Goal: Task Accomplishment & Management: Complete application form

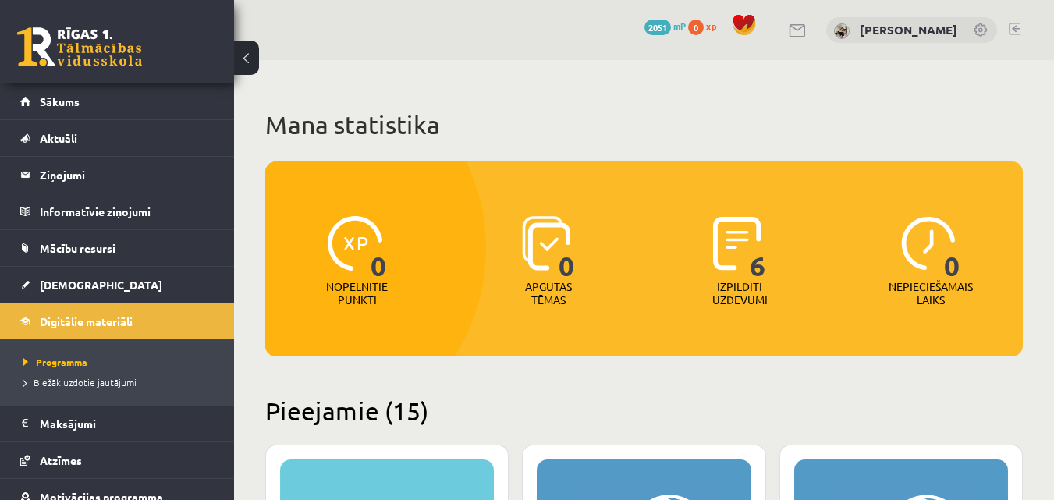
scroll to position [2364, 0]
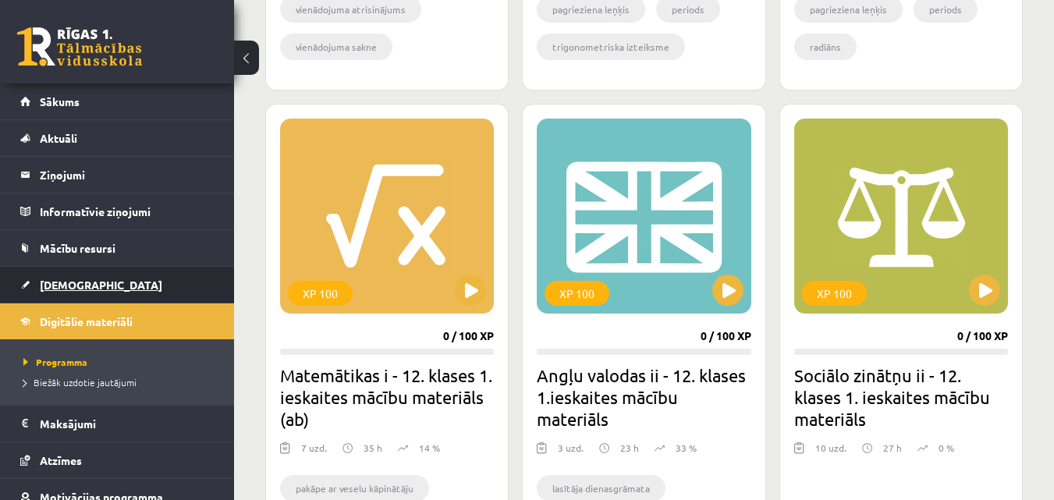
click at [111, 292] on link "[DEMOGRAPHIC_DATA]" at bounding box center [117, 285] width 194 height 36
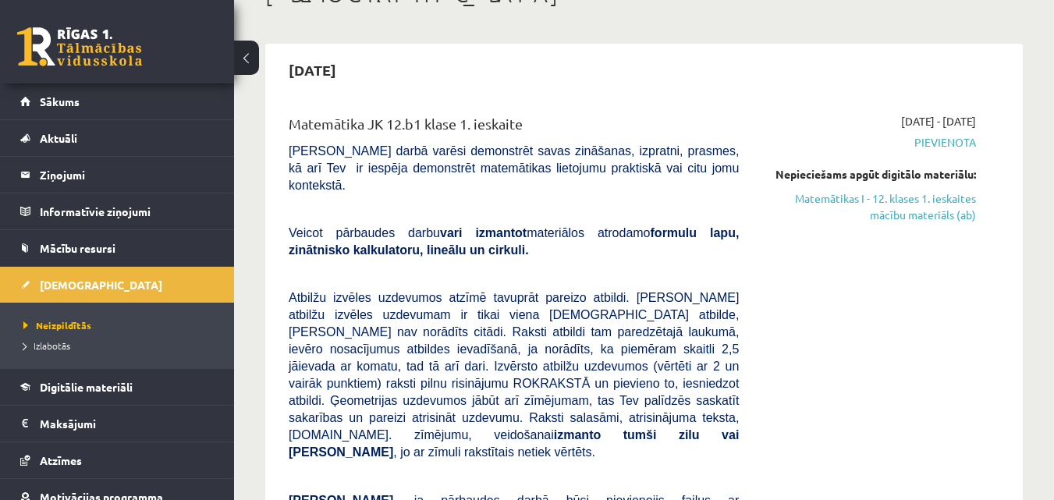
scroll to position [62, 0]
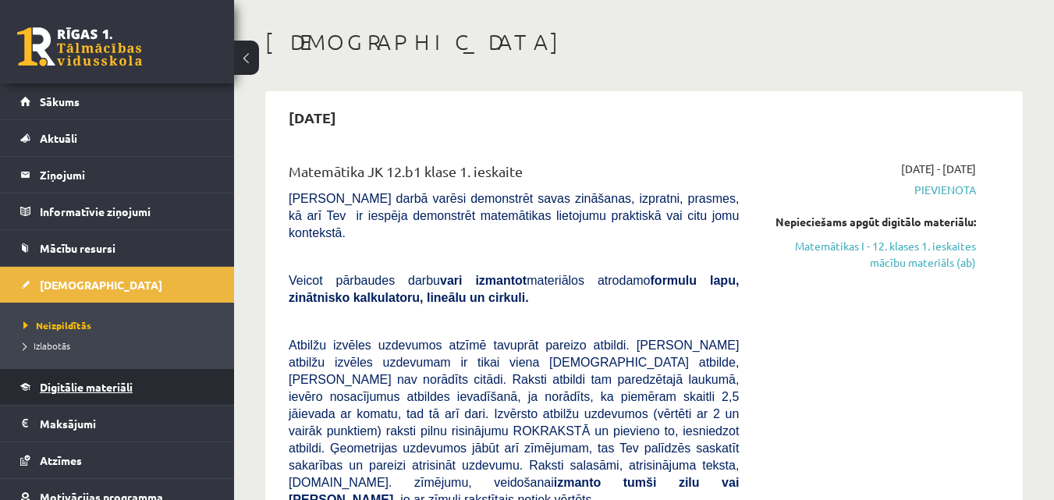
click at [81, 389] on span "Digitālie materiāli" at bounding box center [86, 387] width 93 height 14
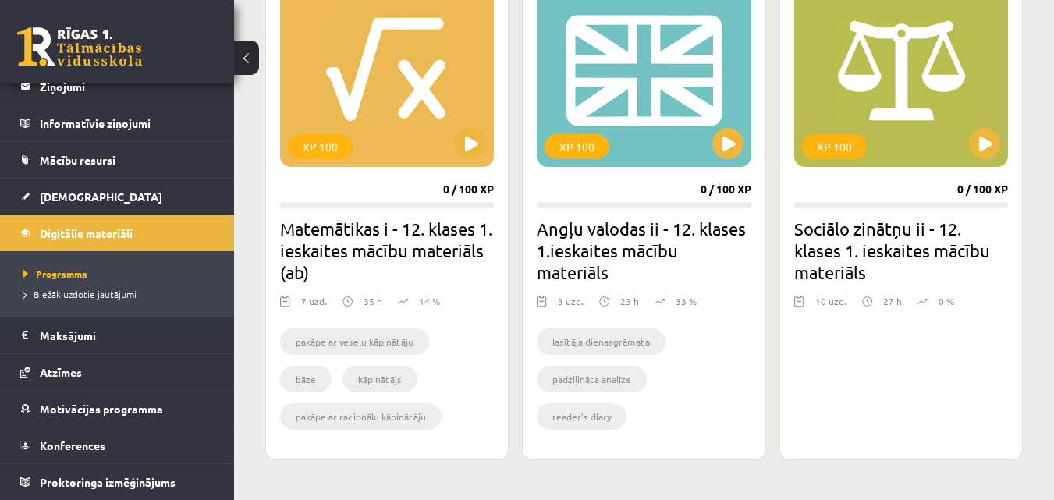
scroll to position [2590, 0]
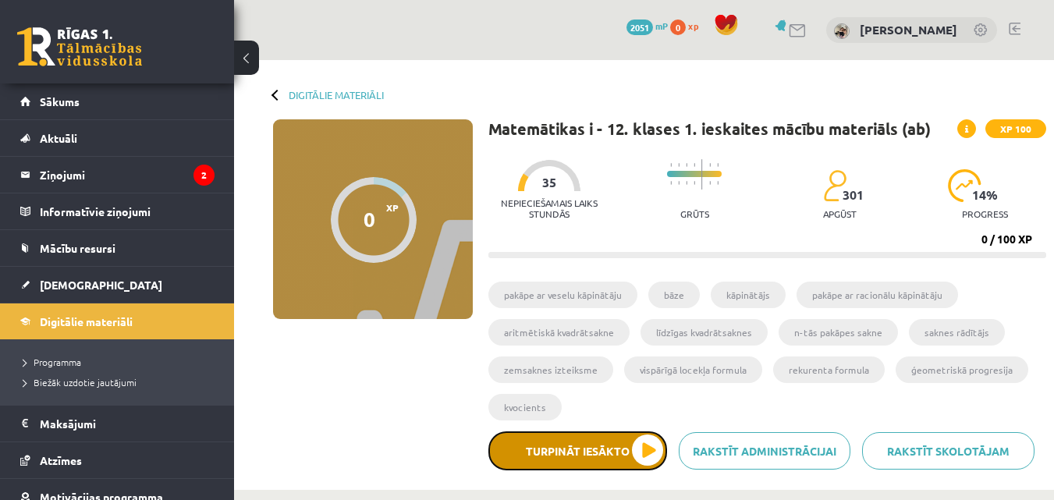
click at [616, 455] on button "Turpināt iesākto" at bounding box center [577, 451] width 179 height 39
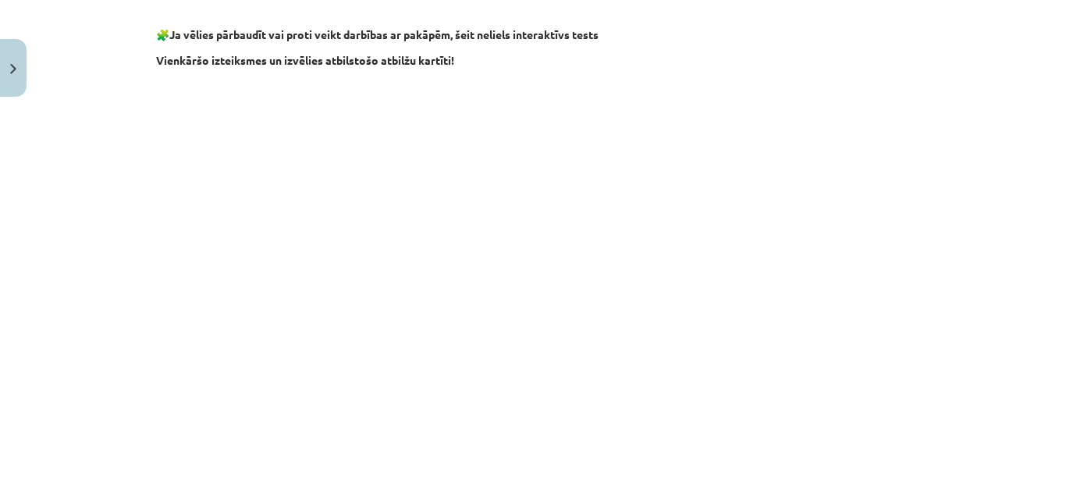
scroll to position [1280, 0]
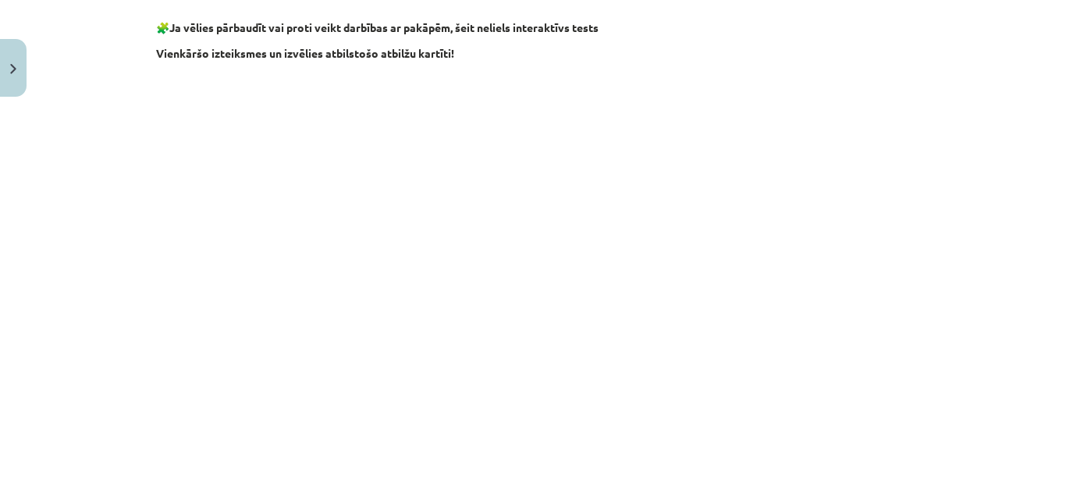
click at [1044, 339] on div "Mācību tēma: Matemātikas i - 12. klases 1. ieskaites mācību materiāls (ab) #2 📝…" at bounding box center [533, 250] width 1066 height 500
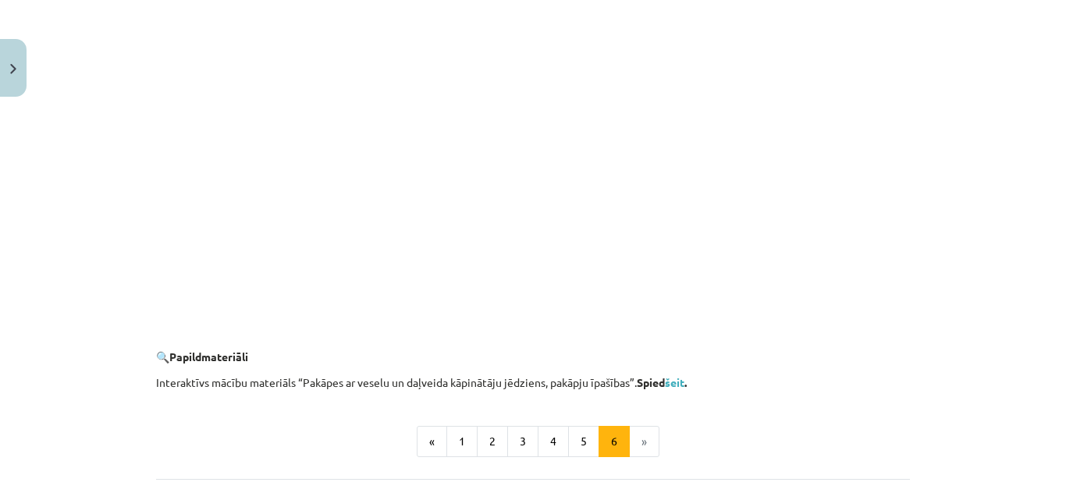
scroll to position [1570, 0]
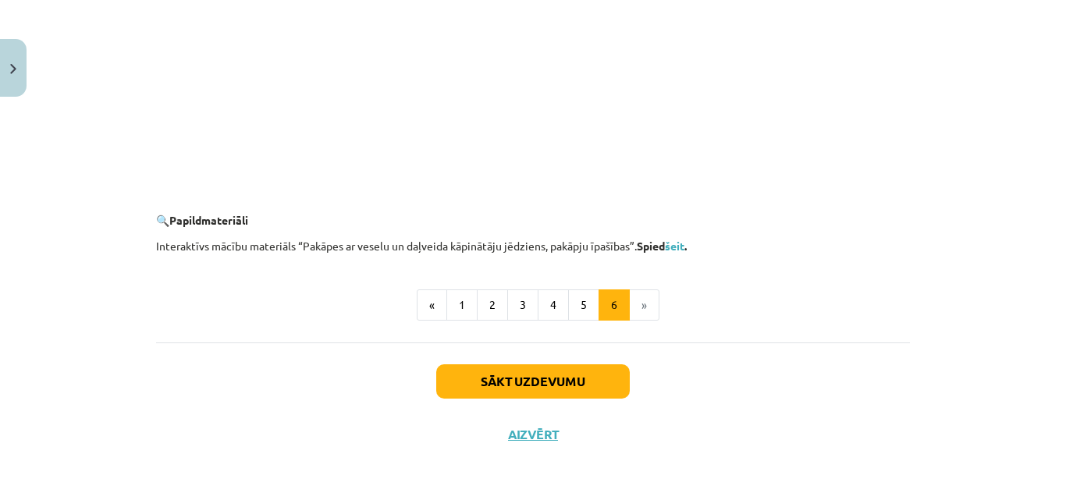
click at [634, 305] on li "»" at bounding box center [645, 304] width 30 height 31
click at [641, 308] on li "»" at bounding box center [645, 304] width 30 height 31
click at [577, 376] on button "Sākt uzdevumu" at bounding box center [533, 381] width 194 height 34
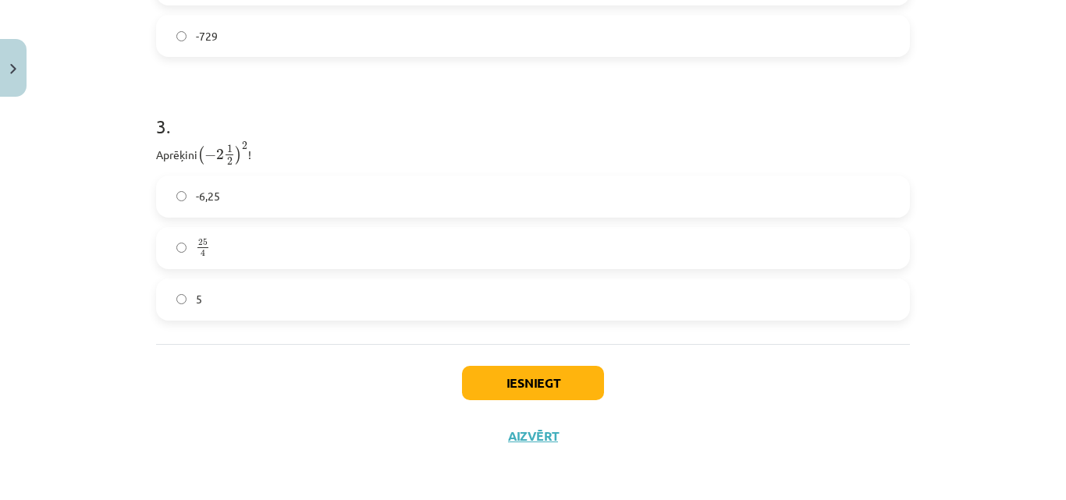
scroll to position [996, 0]
click at [506, 385] on button "Iesniegt" at bounding box center [533, 382] width 142 height 34
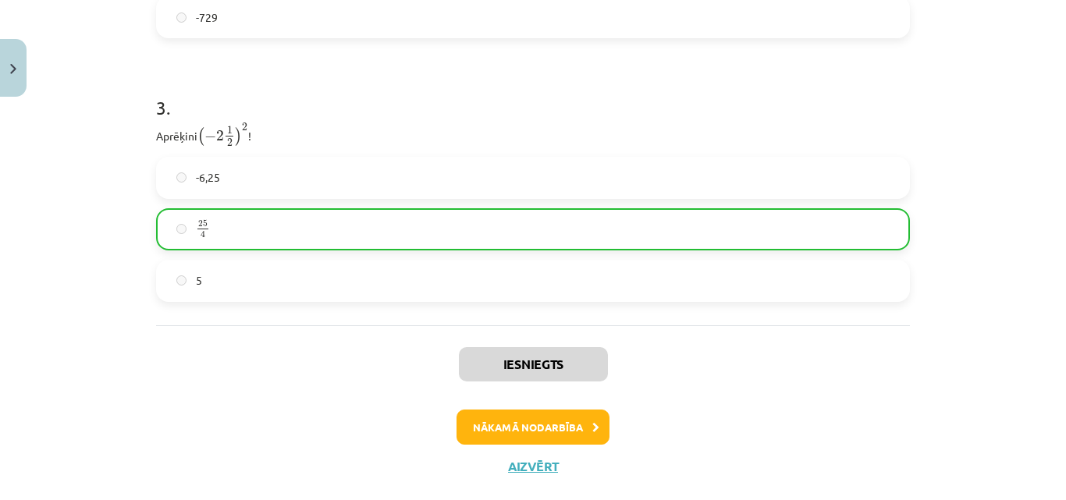
scroll to position [1045, 0]
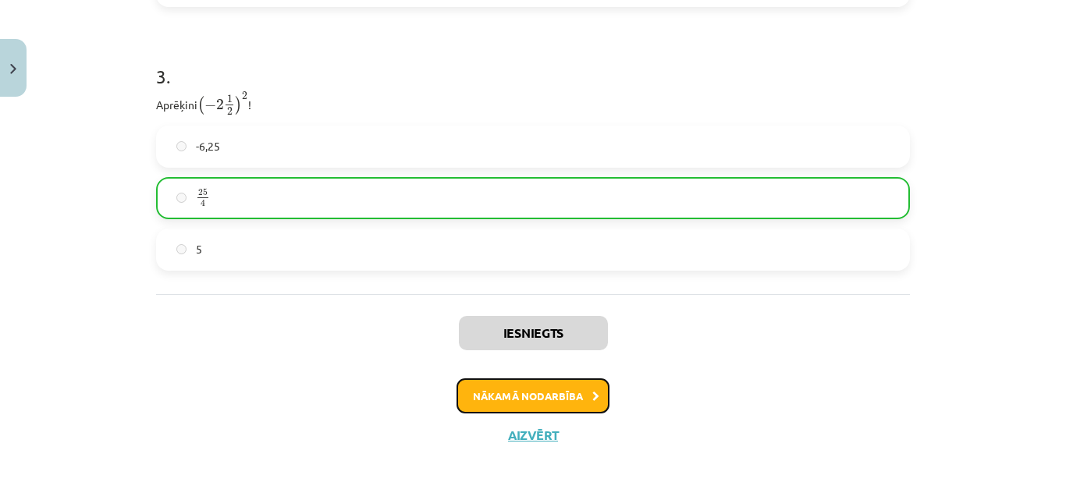
click at [549, 402] on button "Nākamā nodarbība" at bounding box center [532, 396] width 153 height 36
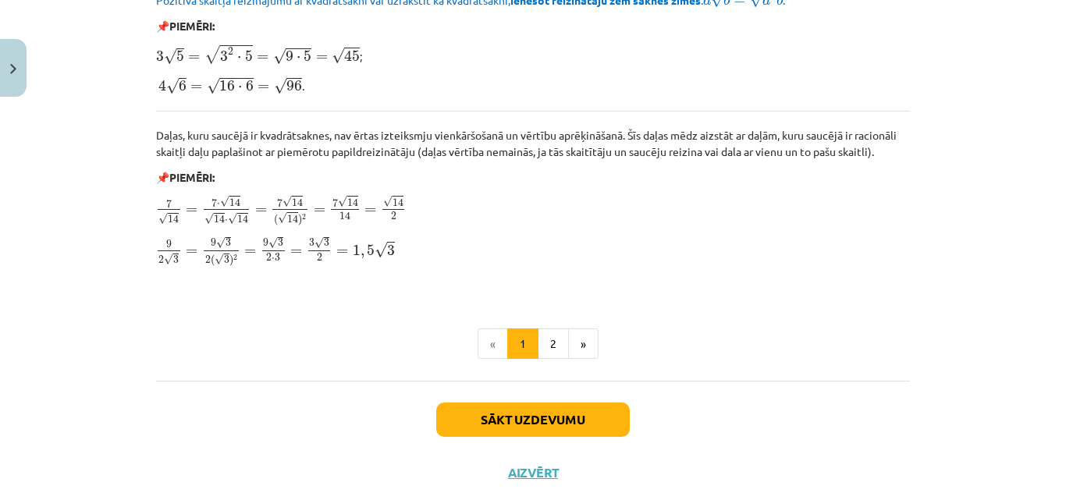
scroll to position [1943, 0]
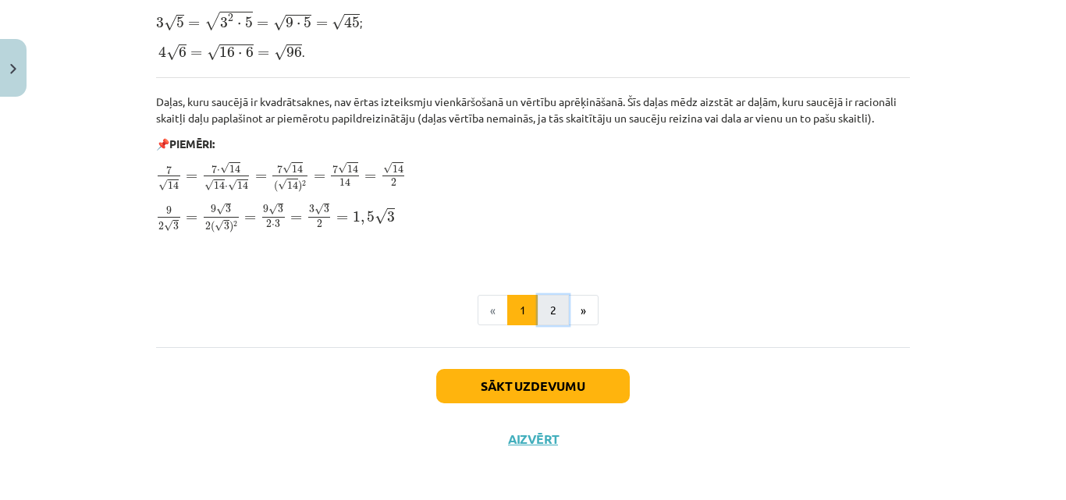
click at [545, 301] on button "2" at bounding box center [553, 310] width 31 height 31
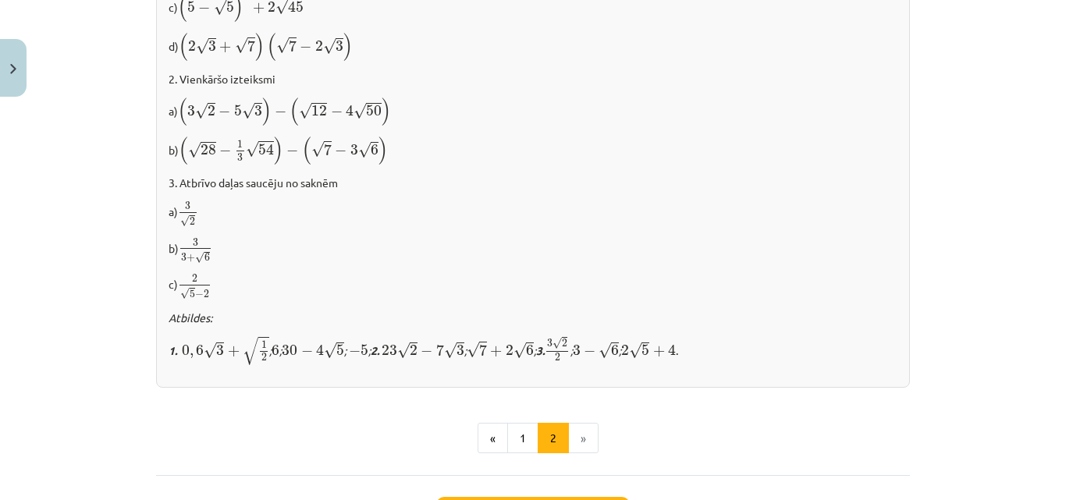
scroll to position [1096, 0]
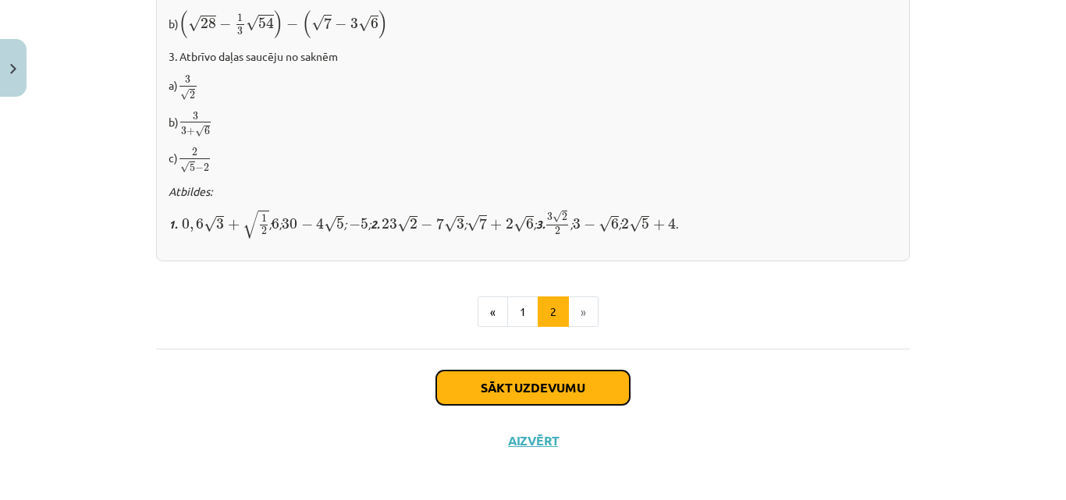
click at [606, 387] on button "Sākt uzdevumu" at bounding box center [533, 388] width 194 height 34
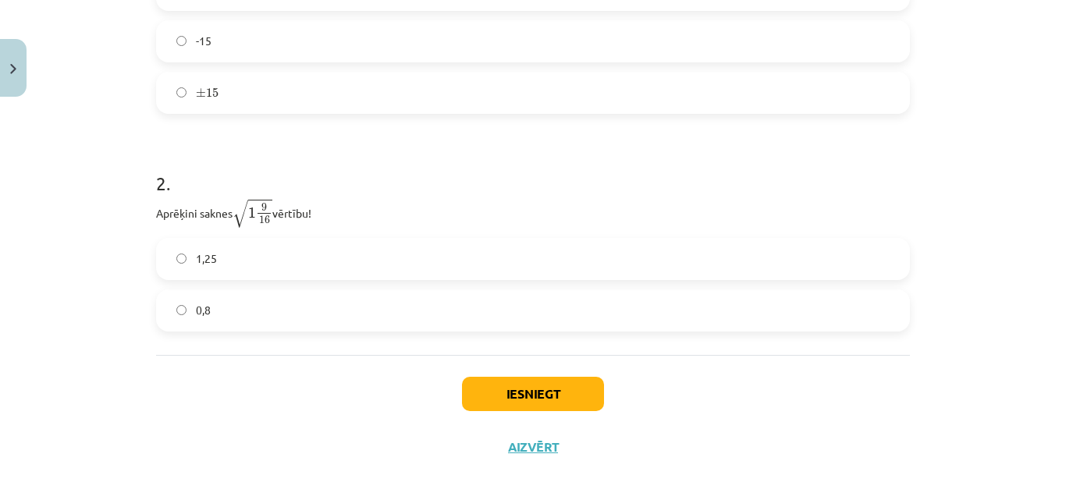
scroll to position [461, 0]
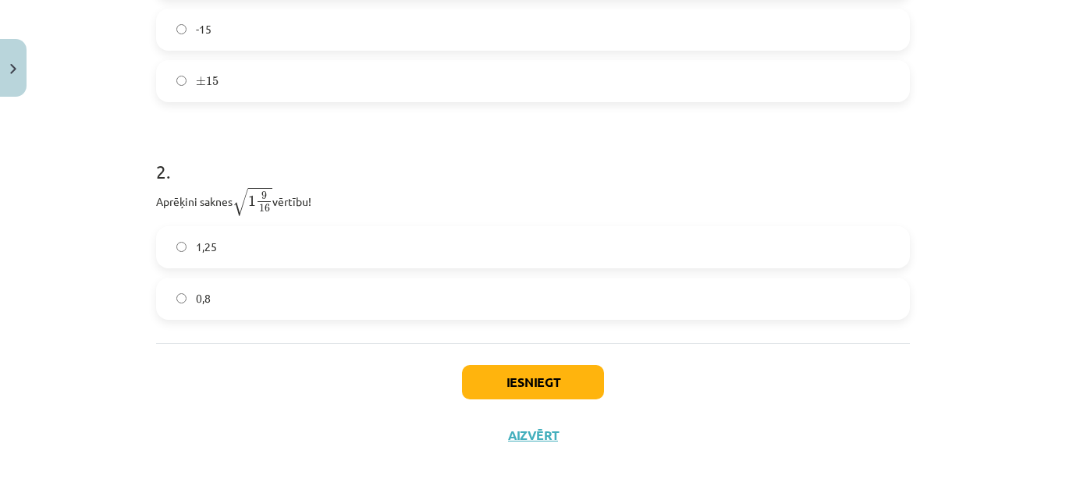
click at [188, 243] on label "1,25" at bounding box center [533, 247] width 751 height 39
click at [503, 383] on button "Iesniegt" at bounding box center [533, 382] width 142 height 34
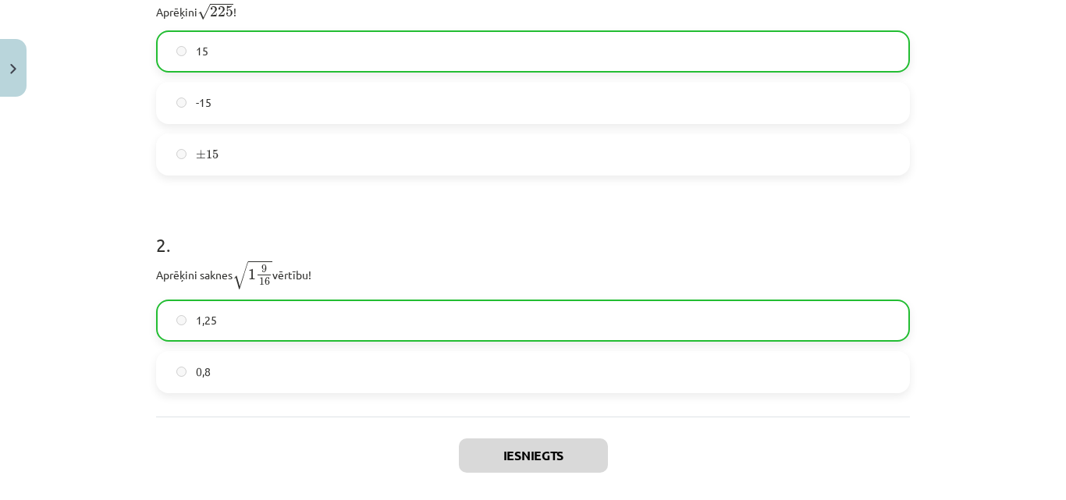
scroll to position [488, 0]
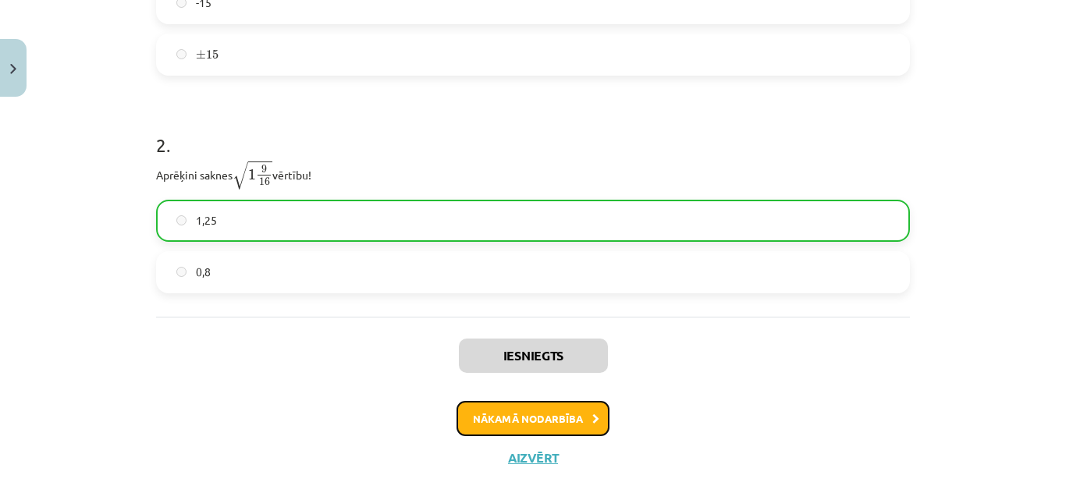
click at [574, 416] on button "Nākamā nodarbība" at bounding box center [532, 419] width 153 height 36
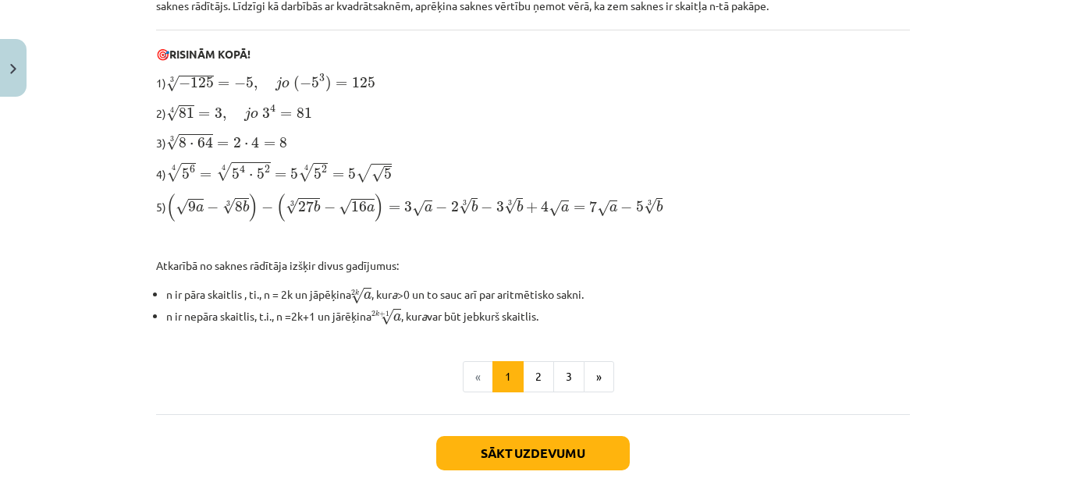
scroll to position [568, 0]
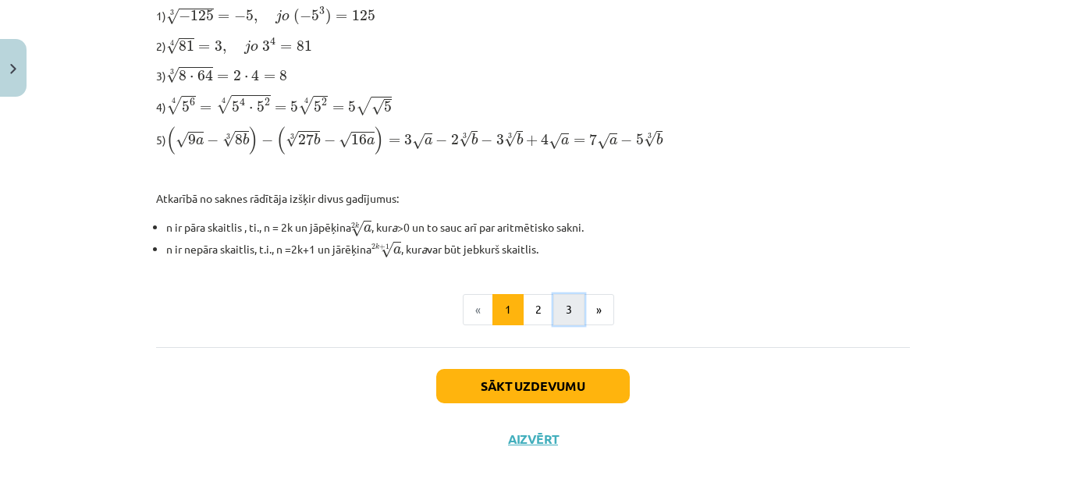
click at [560, 304] on button "3" at bounding box center [568, 309] width 31 height 31
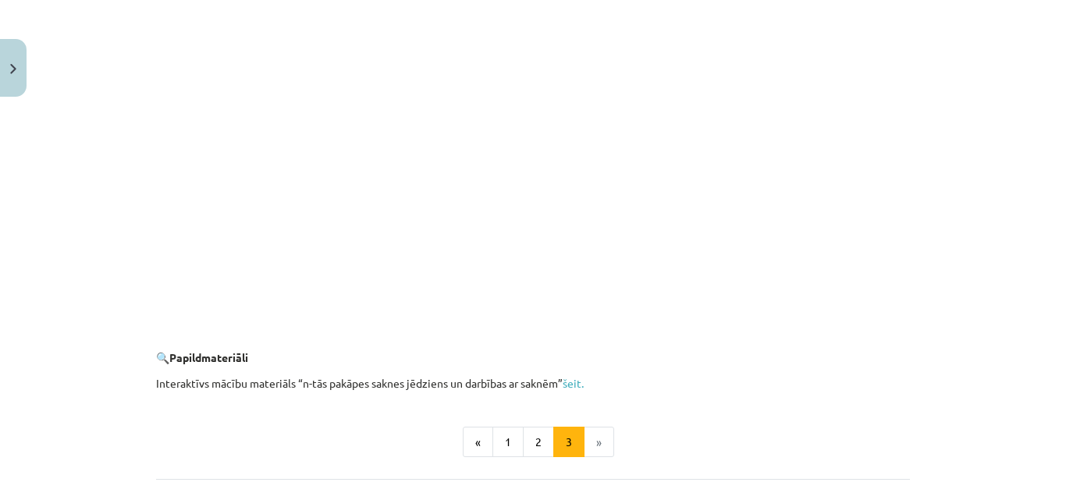
scroll to position [2903, 0]
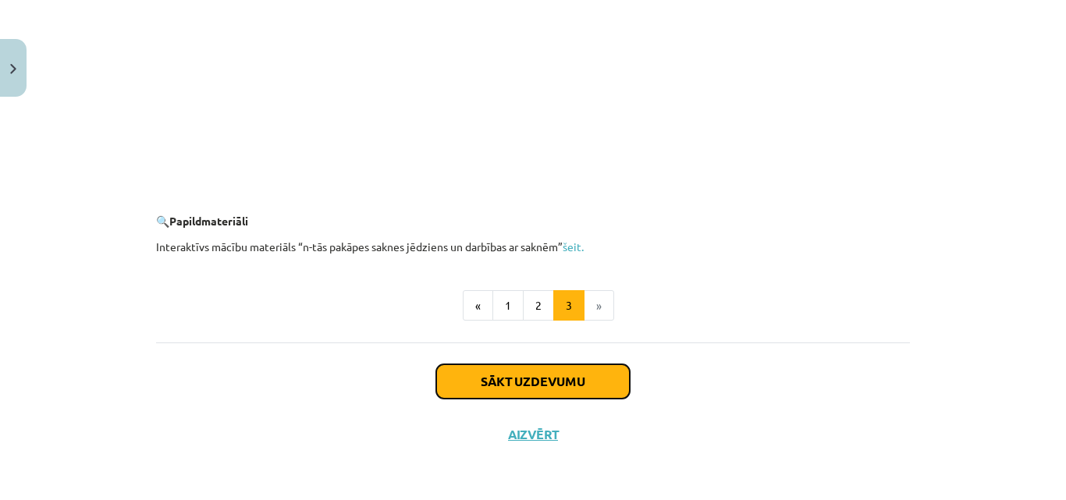
click at [588, 382] on button "Sākt uzdevumu" at bounding box center [533, 381] width 194 height 34
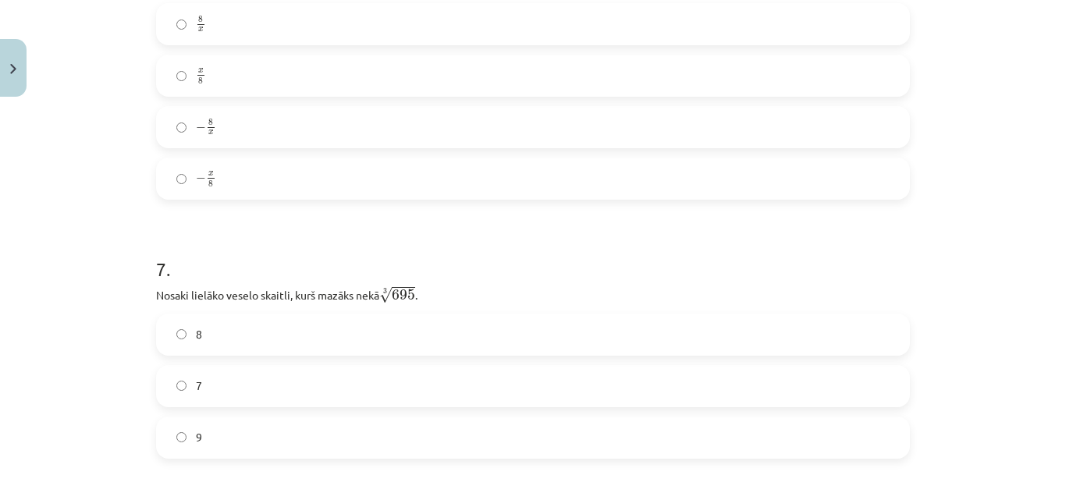
scroll to position [1726, 0]
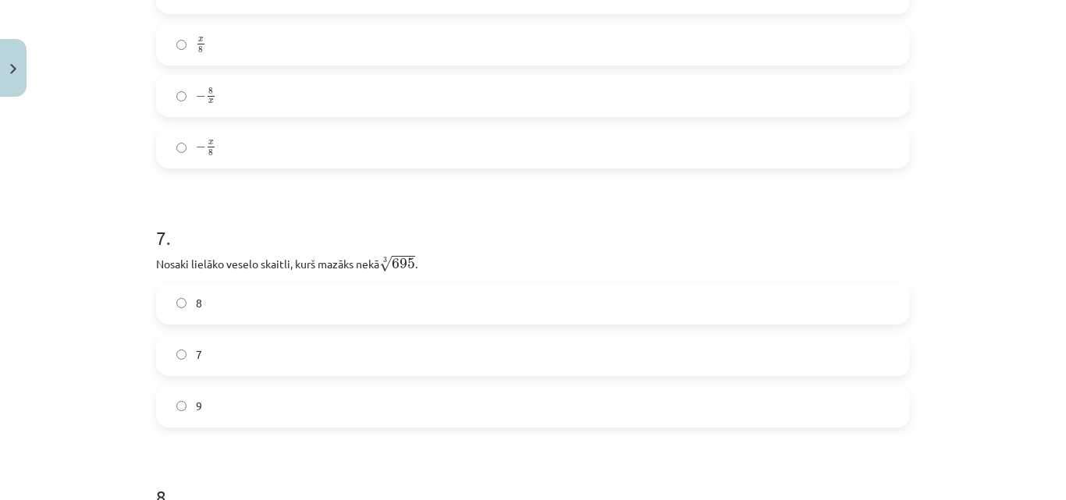
click at [196, 300] on span "8" at bounding box center [199, 303] width 6 height 16
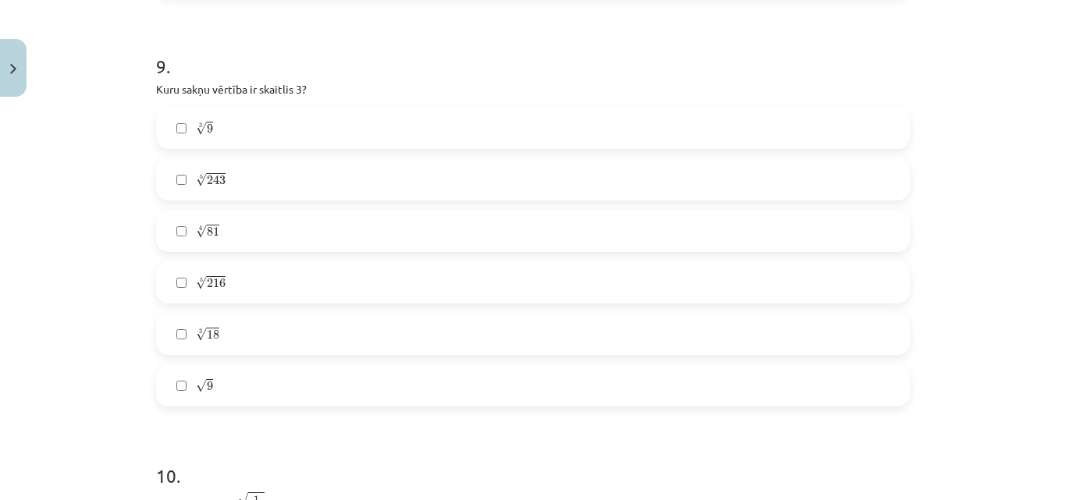
scroll to position [2475, 0]
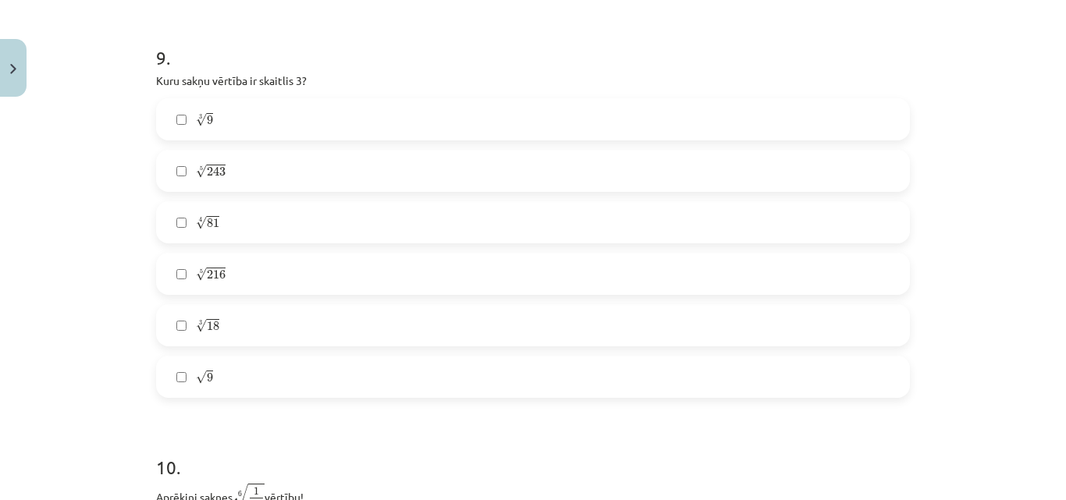
click at [169, 385] on label "√ 9 9" at bounding box center [533, 376] width 751 height 39
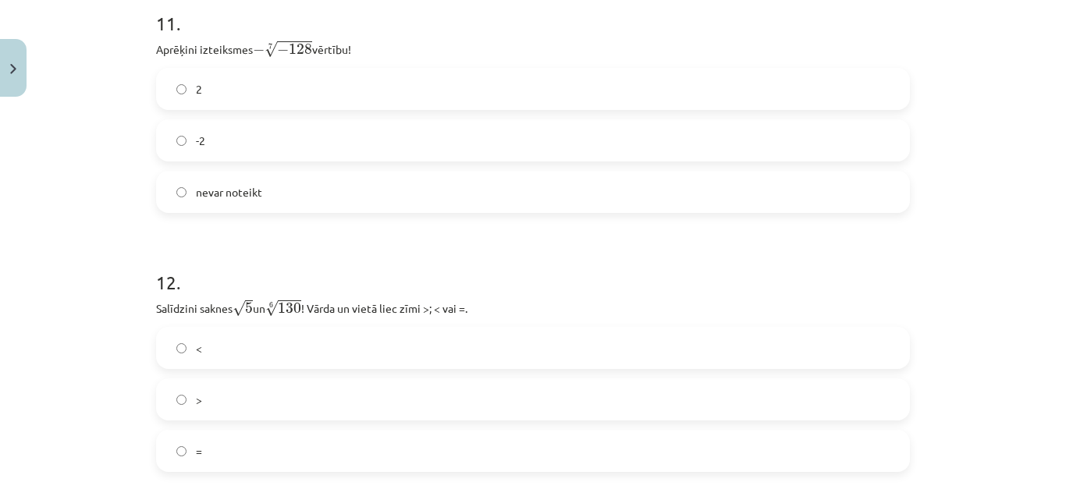
scroll to position [3121, 0]
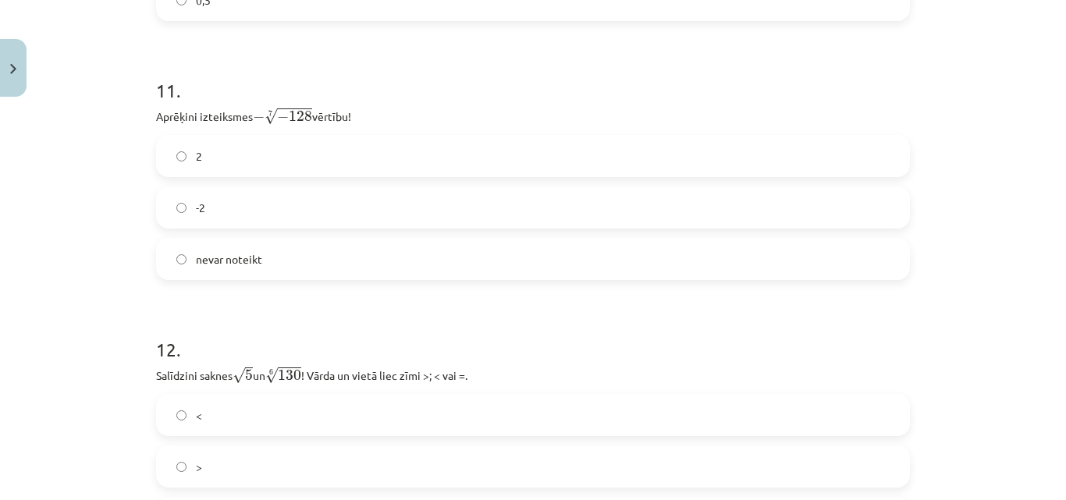
click at [185, 155] on label "2" at bounding box center [533, 156] width 751 height 39
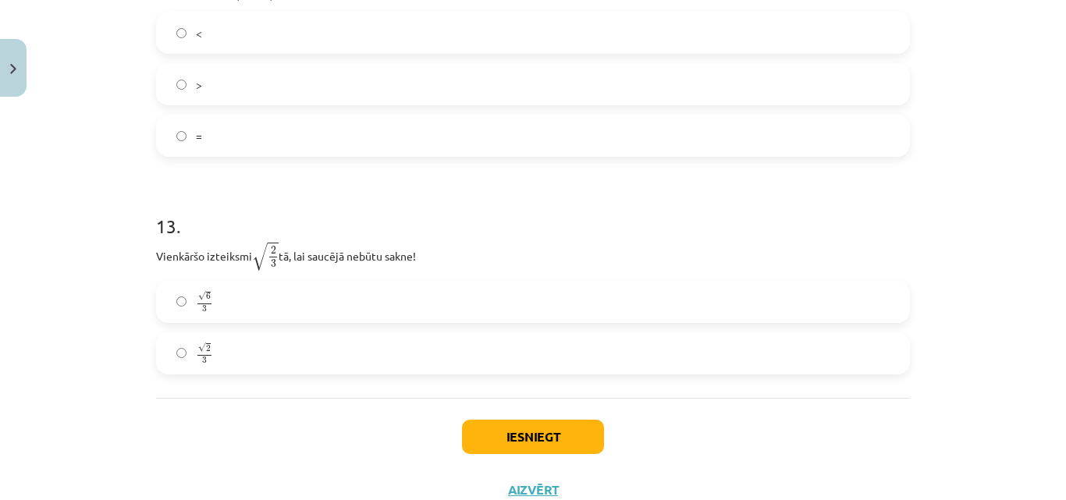
scroll to position [3527, 0]
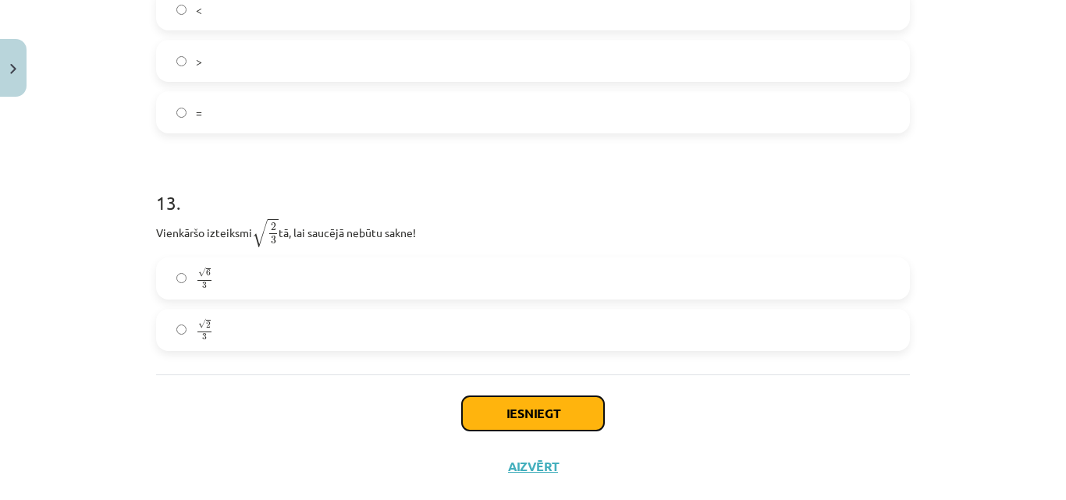
click at [480, 407] on button "Iesniegt" at bounding box center [533, 413] width 142 height 34
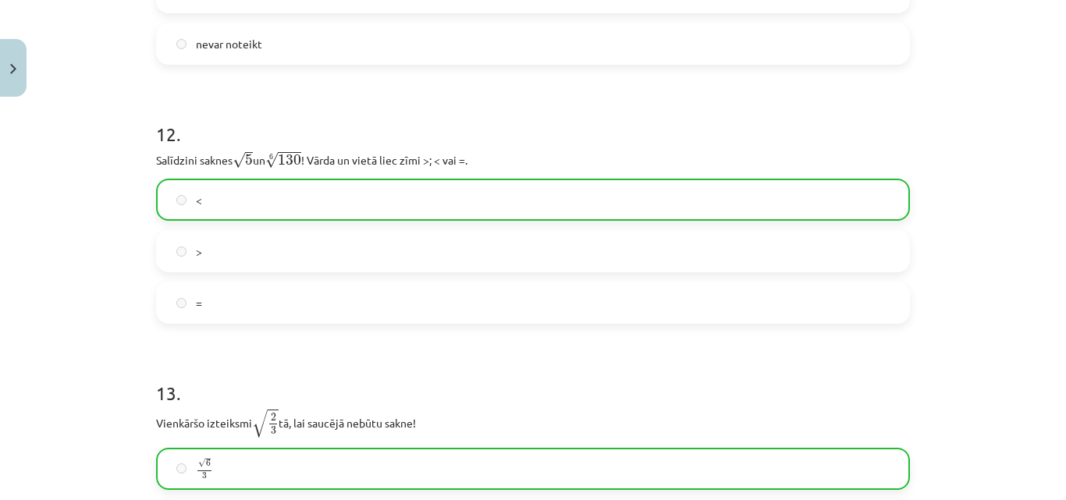
scroll to position [3609, 0]
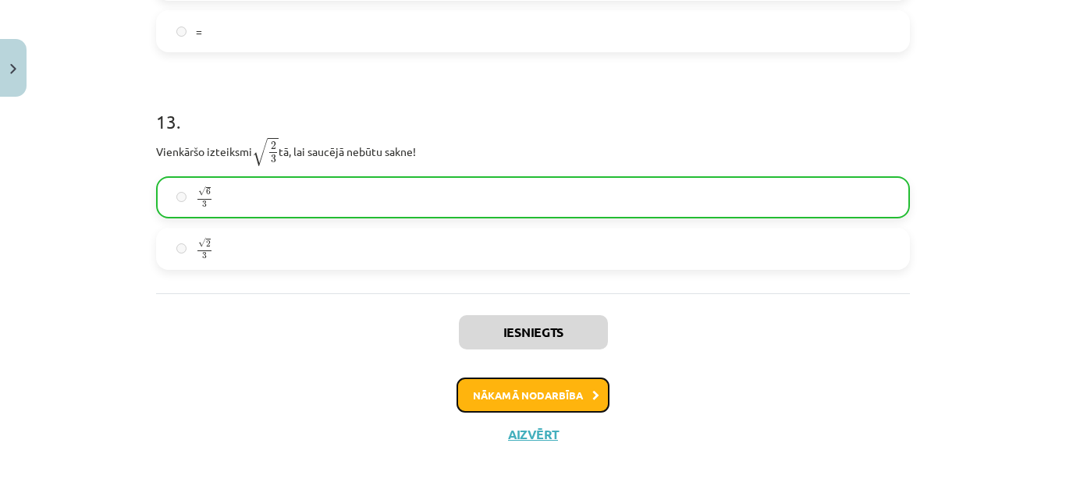
click at [541, 403] on button "Nākamā nodarbība" at bounding box center [532, 396] width 153 height 36
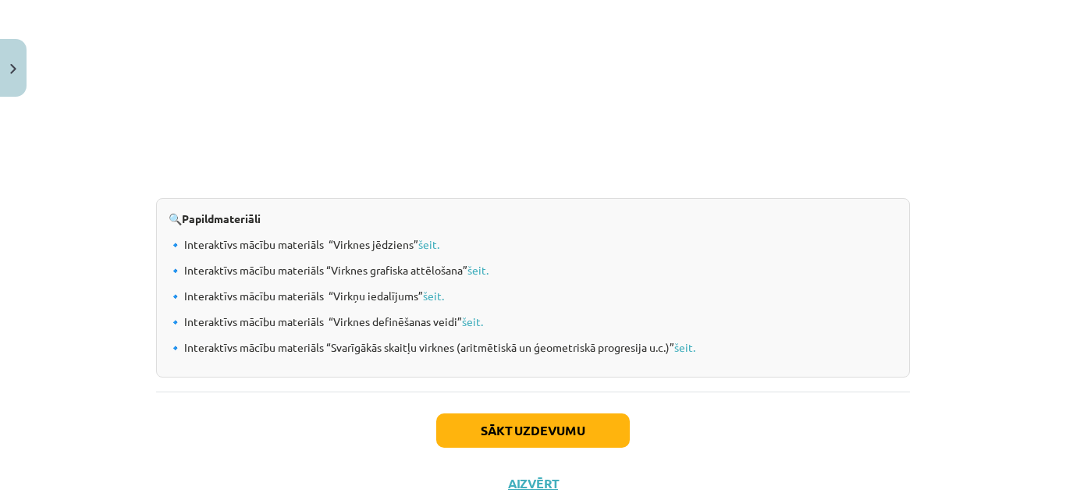
scroll to position [1687, 0]
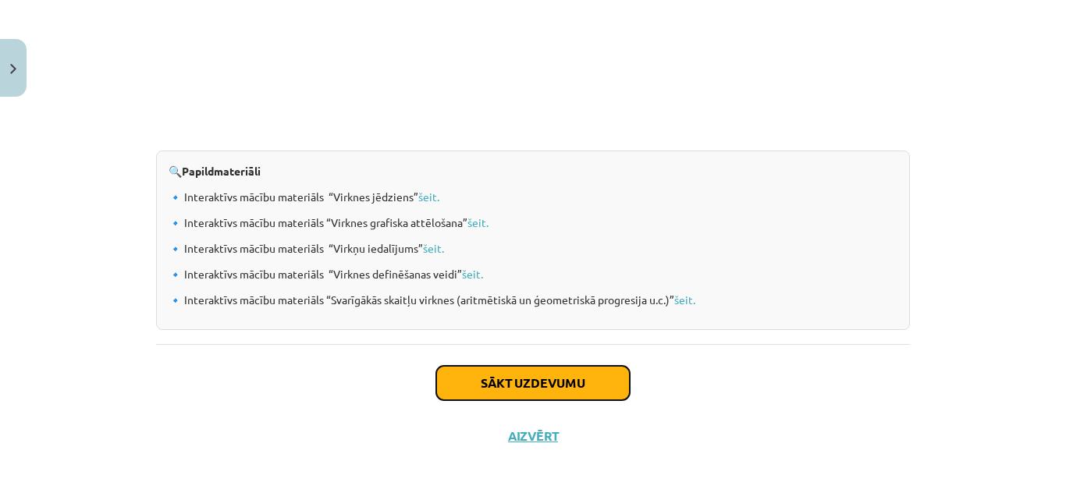
click at [609, 384] on button "Sākt uzdevumu" at bounding box center [533, 383] width 194 height 34
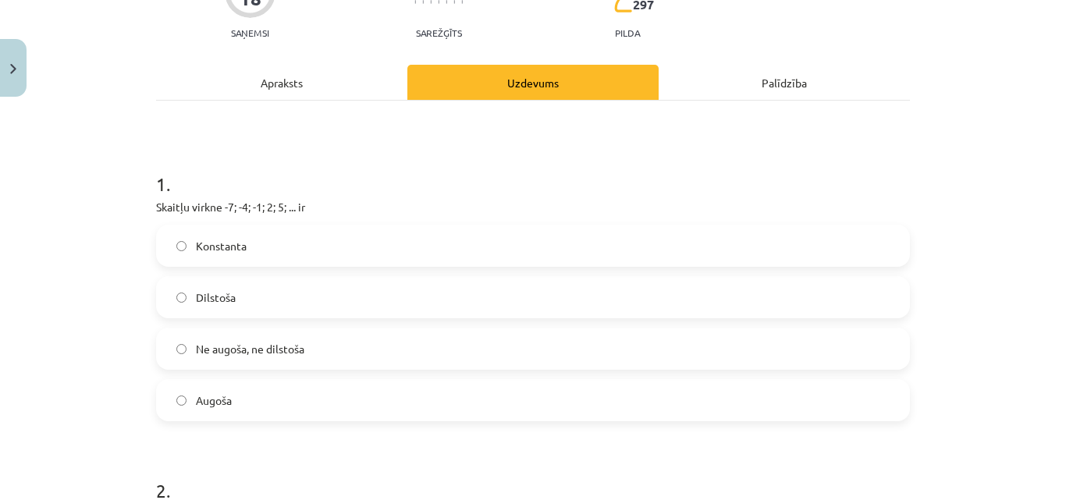
scroll to position [176, 0]
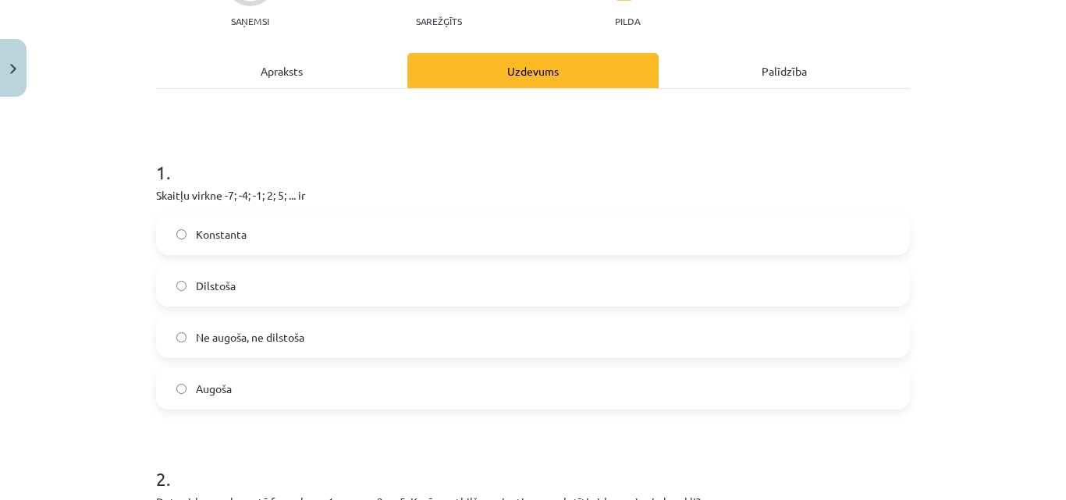
click at [204, 388] on span "Augoša" at bounding box center [214, 389] width 36 height 16
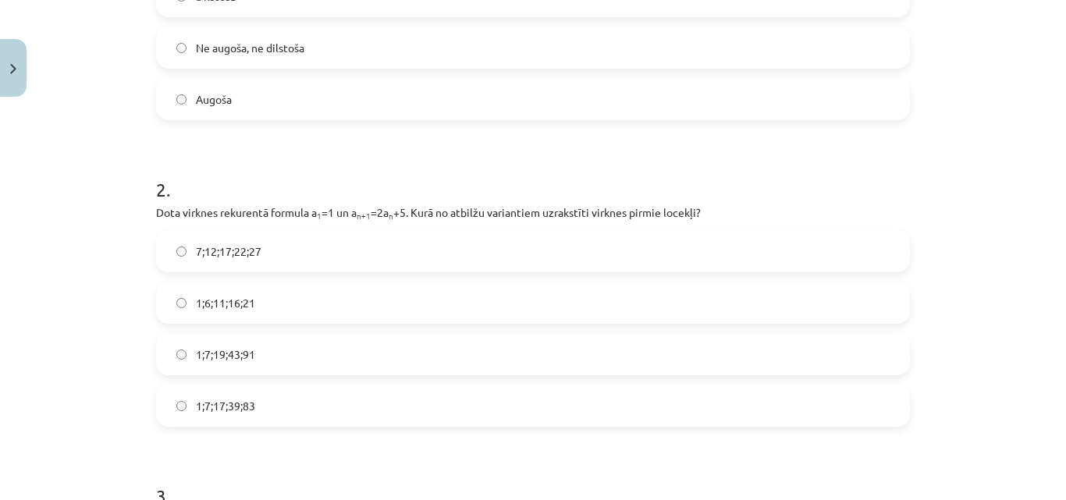
scroll to position [478, 0]
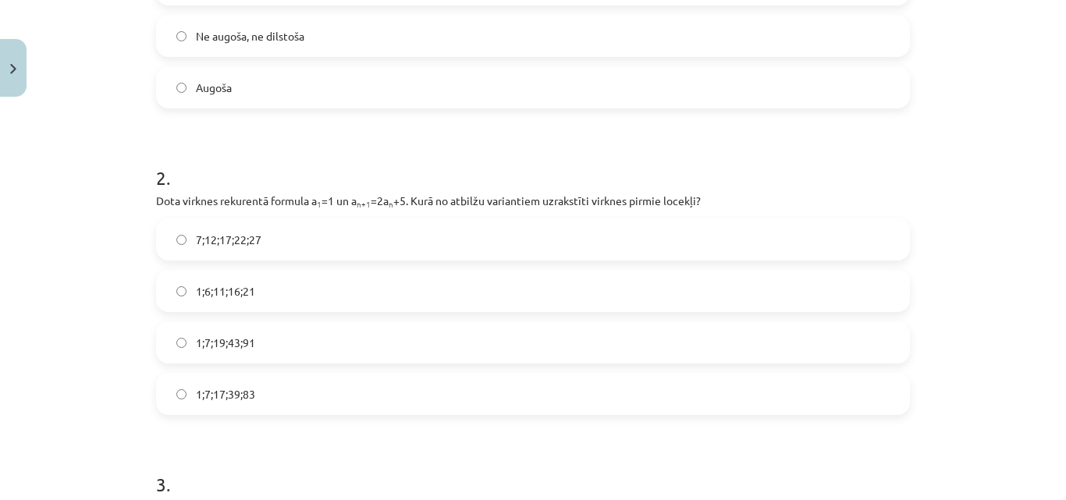
click at [211, 343] on span "1;7;19;43;91" at bounding box center [225, 343] width 59 height 16
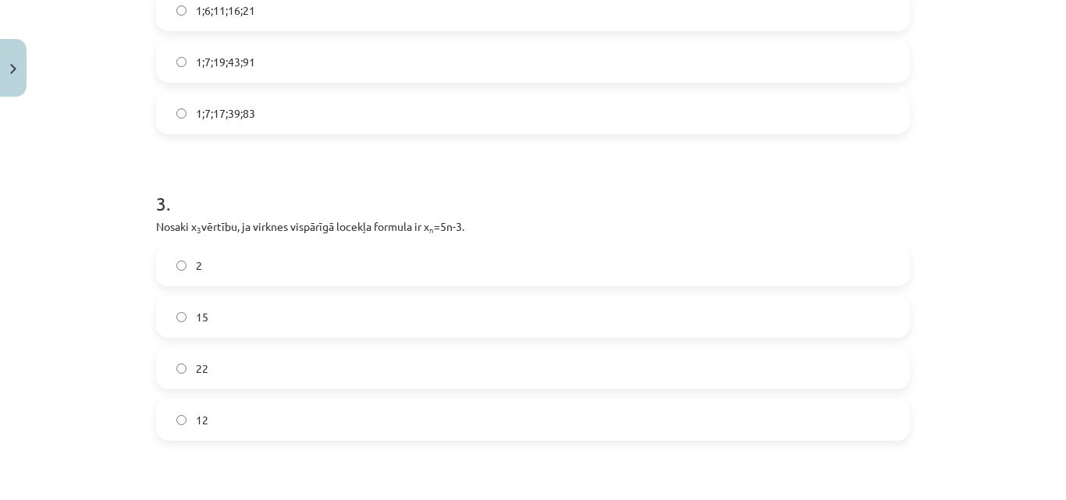
scroll to position [790, 0]
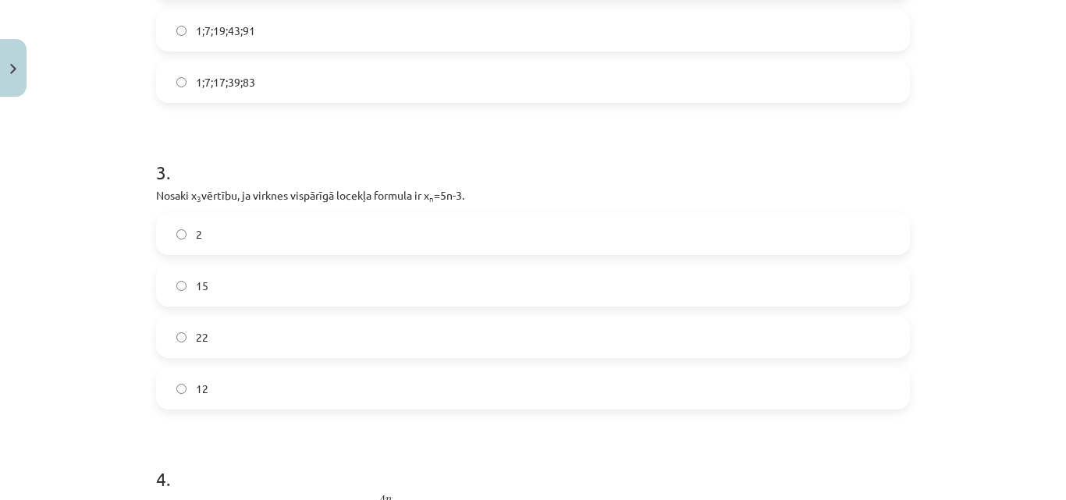
click at [196, 389] on span "12" at bounding box center [202, 389] width 12 height 16
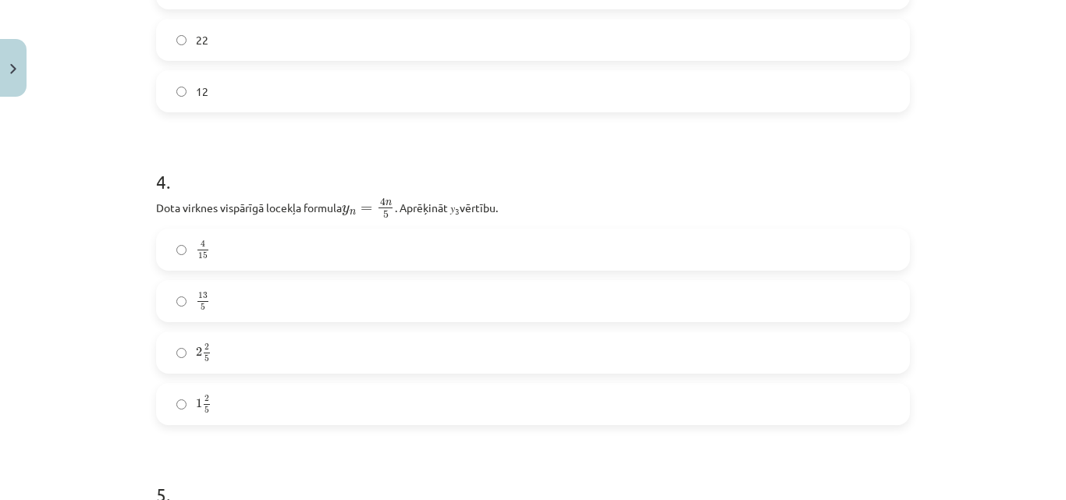
scroll to position [1102, 0]
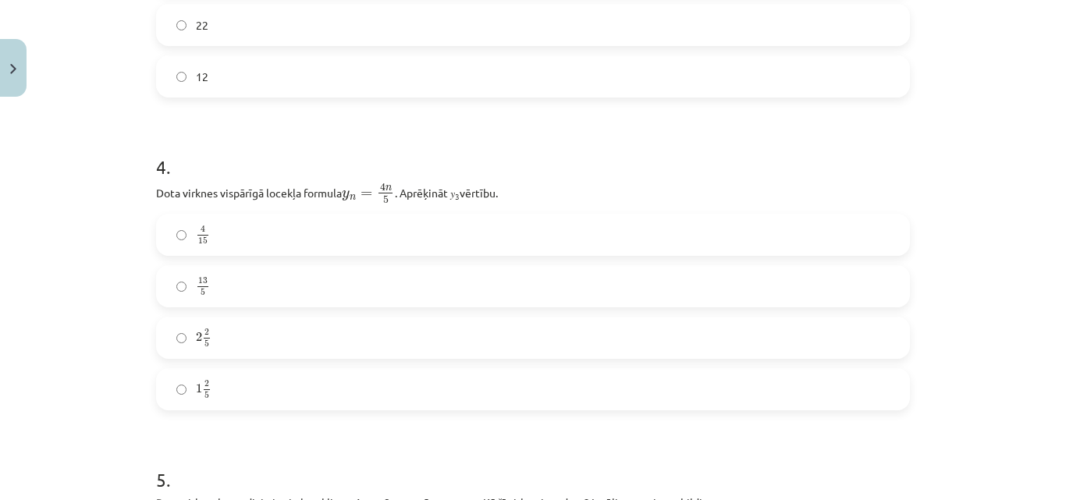
click at [187, 341] on label "2 2 5 2 2 5" at bounding box center [533, 337] width 751 height 39
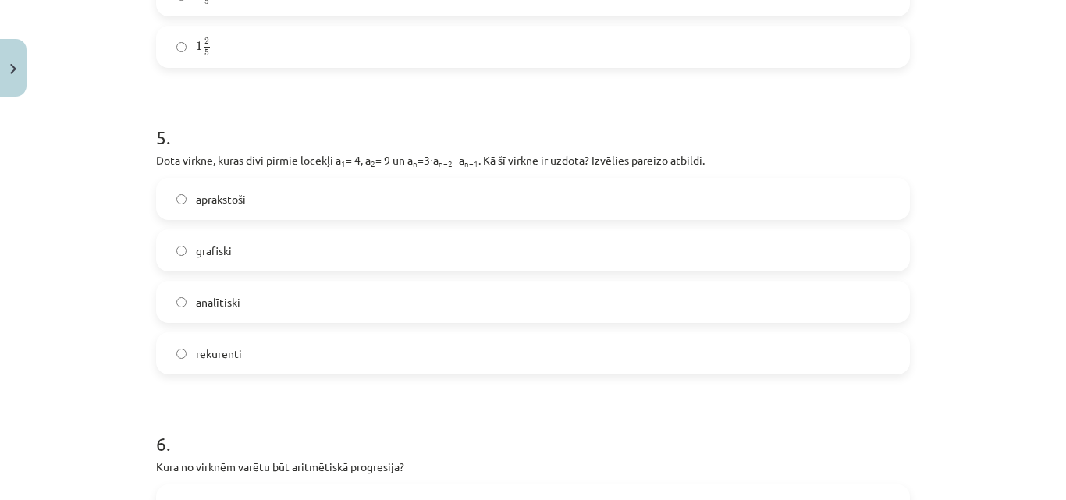
scroll to position [1445, 0]
click at [207, 350] on span "rekurenti" at bounding box center [219, 353] width 46 height 16
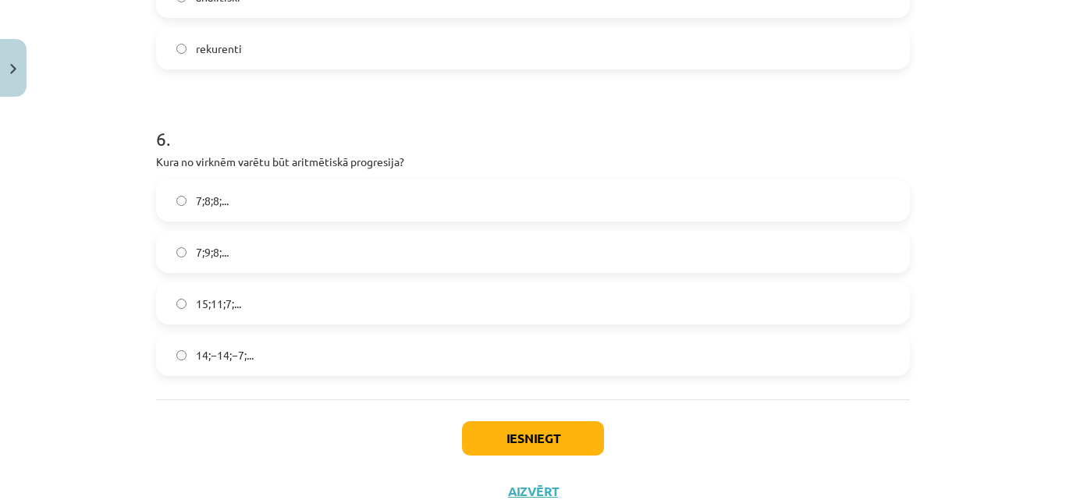
scroll to position [1757, 0]
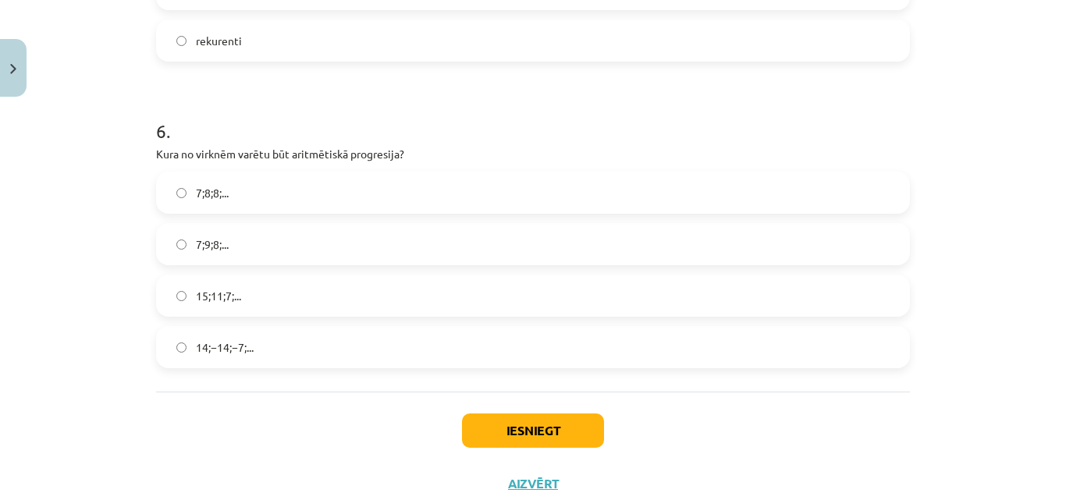
click at [226, 296] on span "15;11;7;..." at bounding box center [218, 296] width 45 height 16
click at [521, 419] on button "Iesniegt" at bounding box center [533, 431] width 142 height 34
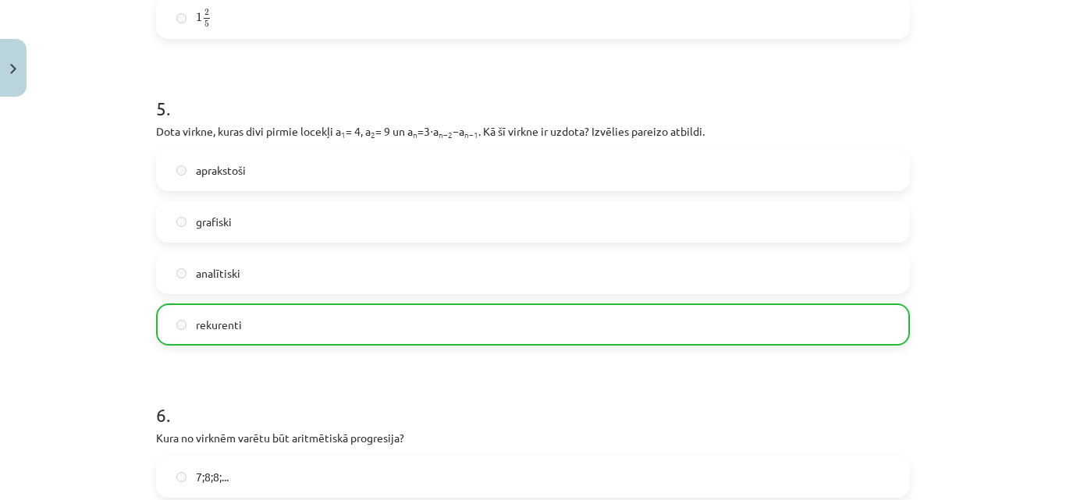
scroll to position [1856, 0]
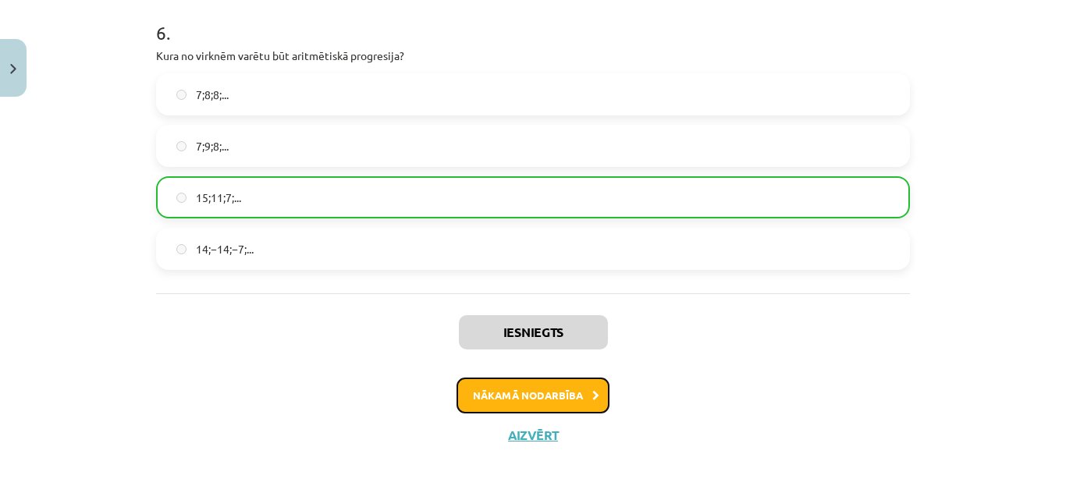
click at [578, 403] on button "Nākamā nodarbība" at bounding box center [532, 396] width 153 height 36
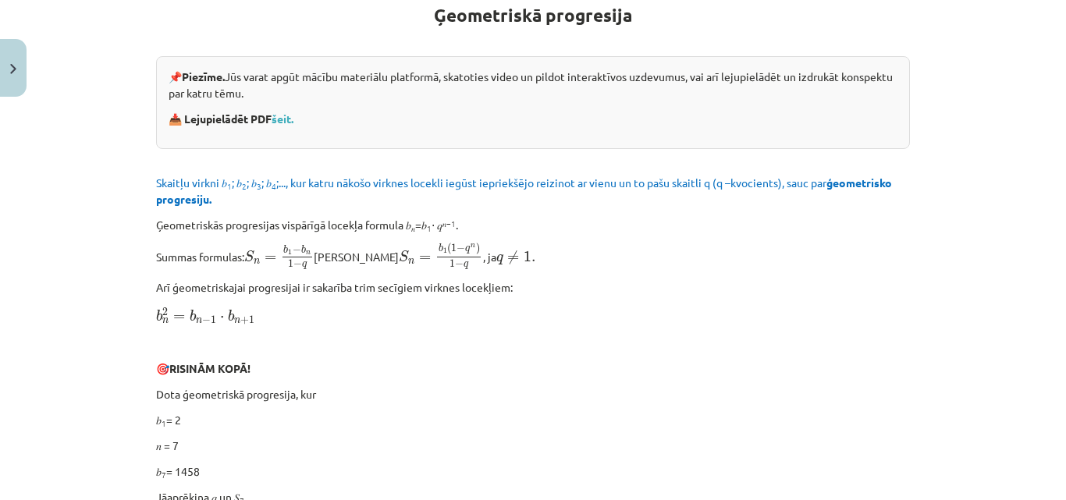
scroll to position [294, 0]
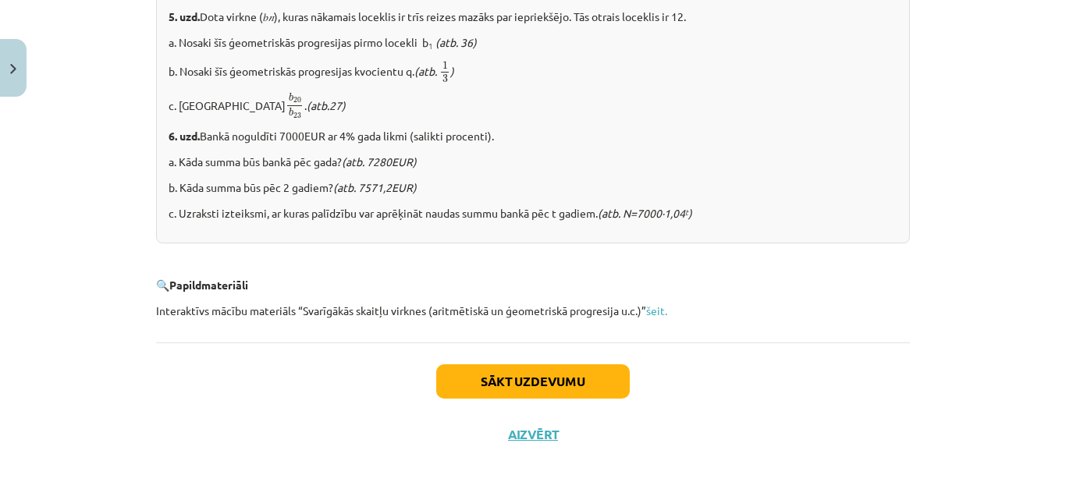
scroll to position [2030, 0]
click at [586, 371] on button "Sākt uzdevumu" at bounding box center [533, 381] width 194 height 34
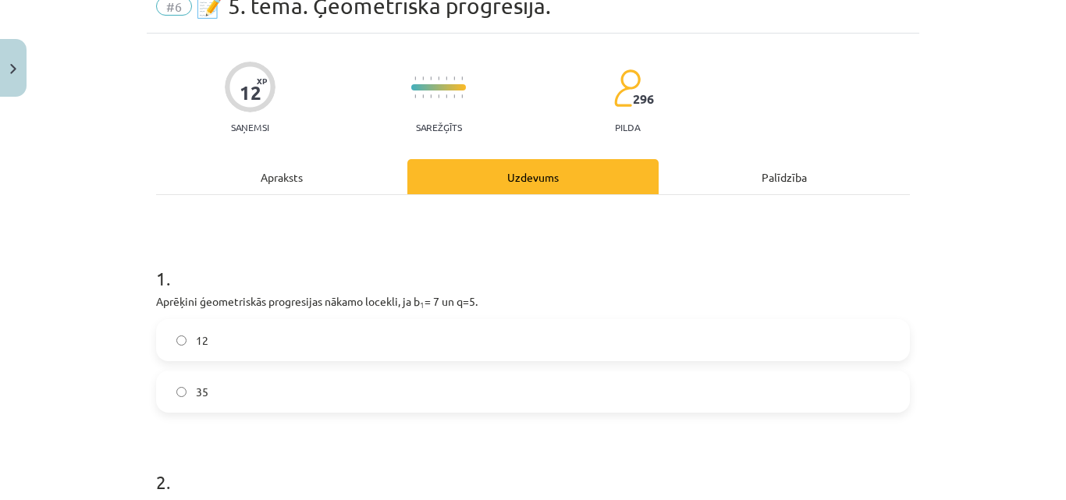
scroll to position [101, 0]
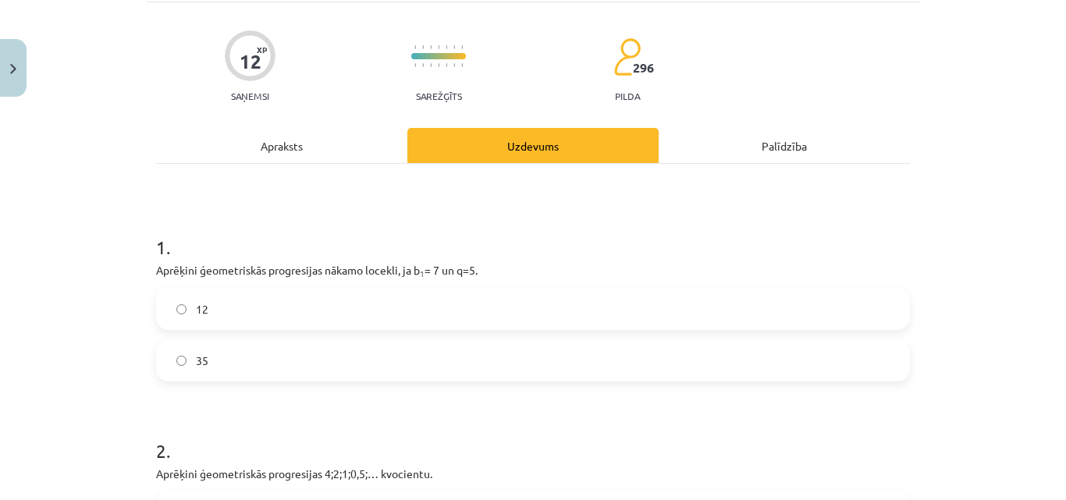
click at [186, 367] on label "35" at bounding box center [533, 360] width 751 height 39
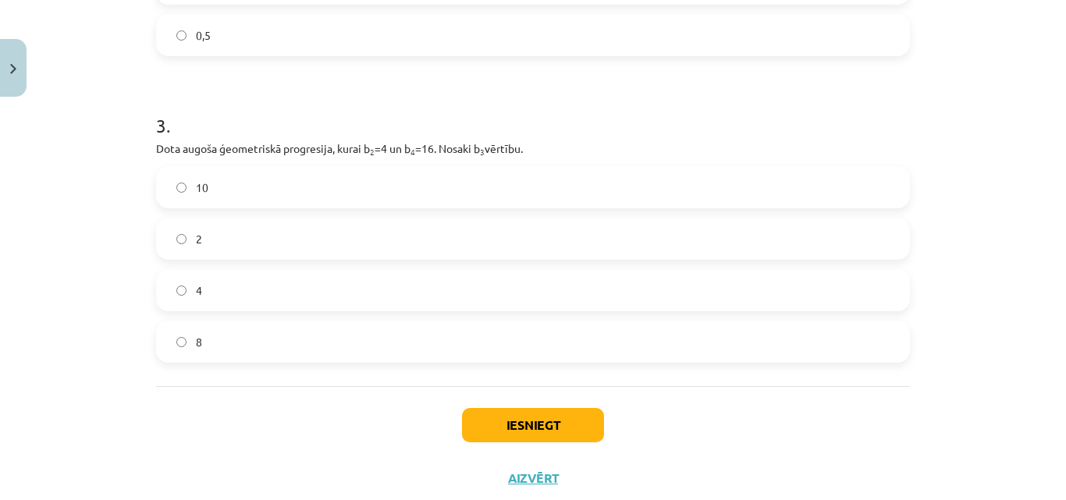
scroll to position [757, 0]
